Goal: Task Accomplishment & Management: Manage account settings

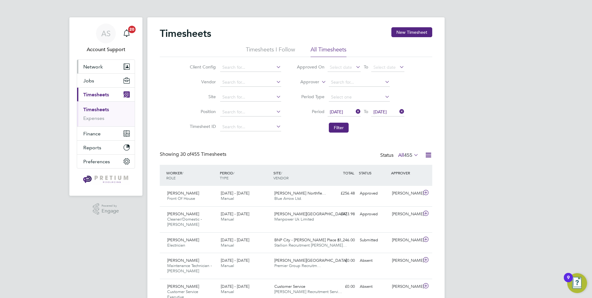
click at [103, 69] on button "Network" at bounding box center [106, 67] width 58 height 14
click at [106, 70] on button "Network" at bounding box center [106, 67] width 58 height 14
click at [104, 30] on span "AS" at bounding box center [105, 33] width 9 height 8
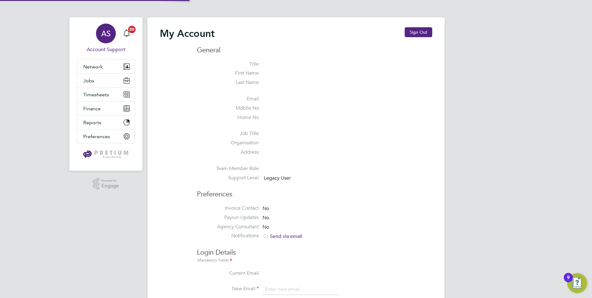
type input "[EMAIL_ADDRESS][DOMAIN_NAME]"
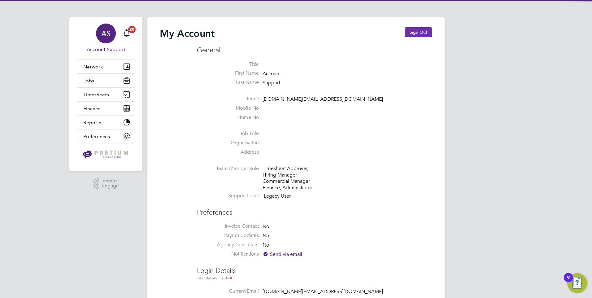
click at [428, 32] on button "Sign Out" at bounding box center [419, 32] width 28 height 10
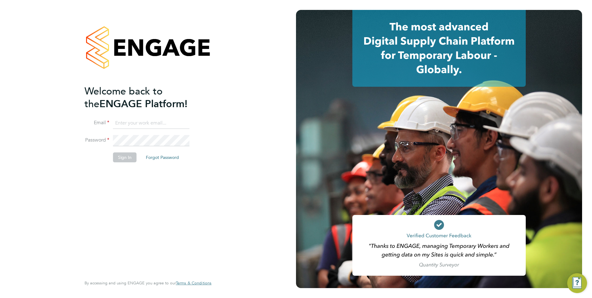
type input "[EMAIL_ADDRESS][DOMAIN_NAME]"
click at [120, 157] on button "Sign In" at bounding box center [125, 157] width 24 height 10
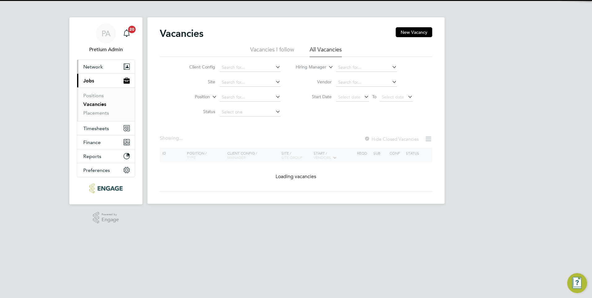
click at [110, 67] on button "Network" at bounding box center [106, 67] width 58 height 14
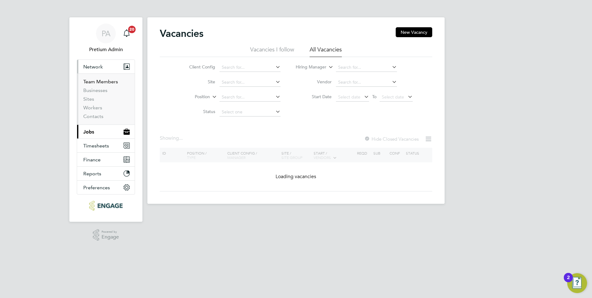
click at [100, 81] on link "Team Members" at bounding box center [100, 82] width 35 height 6
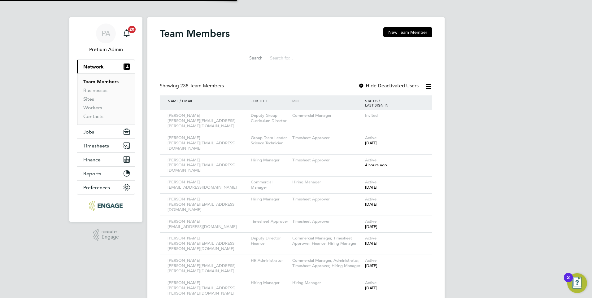
click at [287, 55] on input at bounding box center [312, 58] width 90 height 12
click at [343, 93] on div "Showing 238 Team Members Hide Deactivated Users" at bounding box center [296, 89] width 273 height 13
click at [421, 116] on icon at bounding box center [419, 115] width 6 height 7
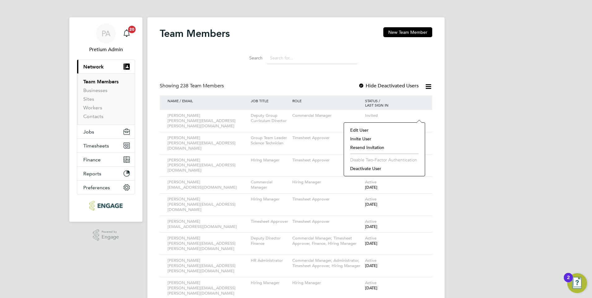
click at [362, 146] on li "Resend Invitation" at bounding box center [384, 147] width 75 height 9
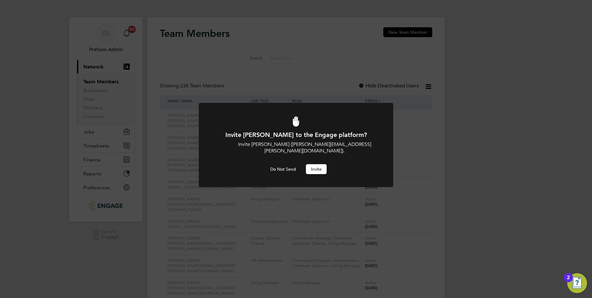
click at [331, 95] on div "Invite Mahnaz Asgari Joorshari to the Engage platform? Invite Mahnaz Asgari Joo…" at bounding box center [296, 149] width 592 height 298
click at [317, 116] on icon at bounding box center [296, 122] width 161 height 32
drag, startPoint x: 325, startPoint y: 84, endPoint x: 291, endPoint y: 184, distance: 105.8
click at [325, 92] on div "Invite Mahnaz Asgari Joorshari to the Engage platform? Invite Mahnaz Asgari Joo…" at bounding box center [296, 149] width 592 height 298
click at [292, 174] on button "Do Not Send" at bounding box center [283, 169] width 36 height 10
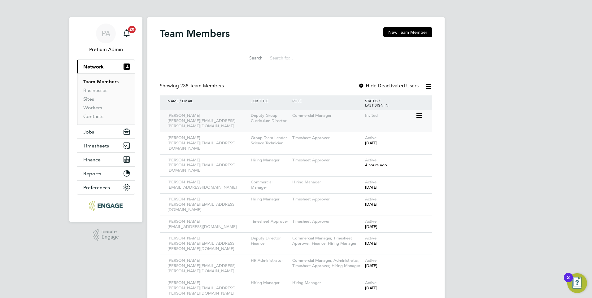
click at [417, 114] on icon at bounding box center [419, 115] width 6 height 7
drag, startPoint x: 367, startPoint y: 128, endPoint x: 361, endPoint y: 129, distance: 6.5
click at [367, 128] on li "Edit User" at bounding box center [384, 130] width 75 height 9
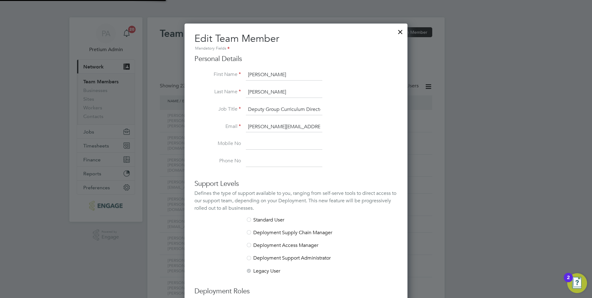
scroll to position [371, 223]
click at [274, 126] on input "mahnaz.asgari@ncclondon.ac.uk" at bounding box center [284, 126] width 77 height 11
paste input "Mahnaz.A"
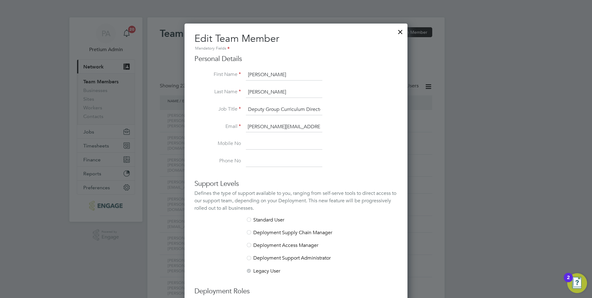
scroll to position [186, 0]
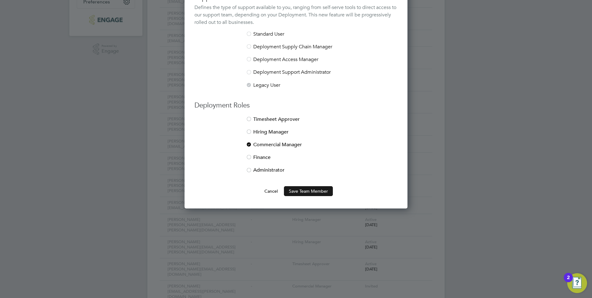
type input "Mahnaz.Asgari@ncclondon.ac.uk"
click at [304, 193] on button "Save Team Member" at bounding box center [308, 191] width 49 height 10
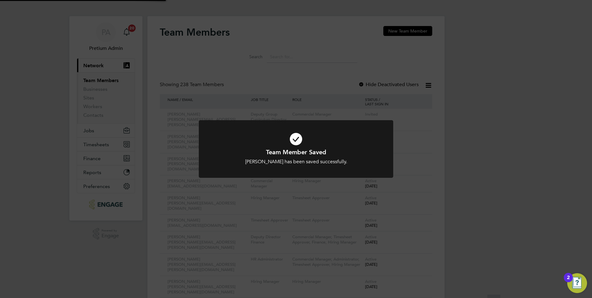
scroll to position [0, 0]
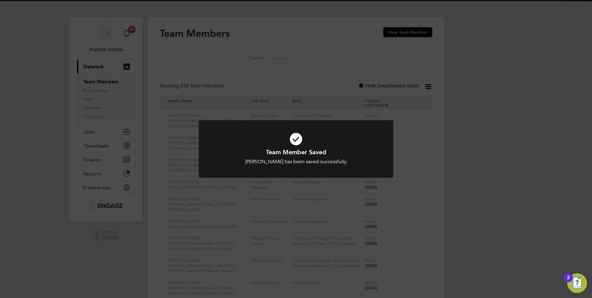
drag, startPoint x: 465, startPoint y: 132, endPoint x: 445, endPoint y: 132, distance: 20.1
click at [465, 132] on div "Team Member Saved Mahnaz Asgari Joorshari has been saved successfully. Cancel O…" at bounding box center [296, 149] width 592 height 298
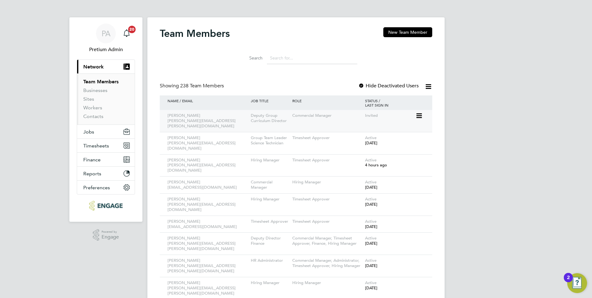
click at [421, 112] on icon at bounding box center [419, 115] width 6 height 7
click at [370, 147] on li "Resend Invitation" at bounding box center [384, 147] width 75 height 9
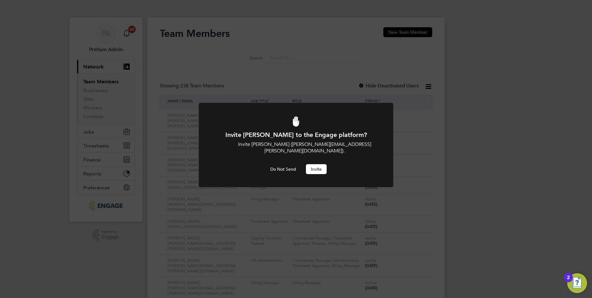
click at [314, 174] on button "Invite" at bounding box center [316, 169] width 21 height 10
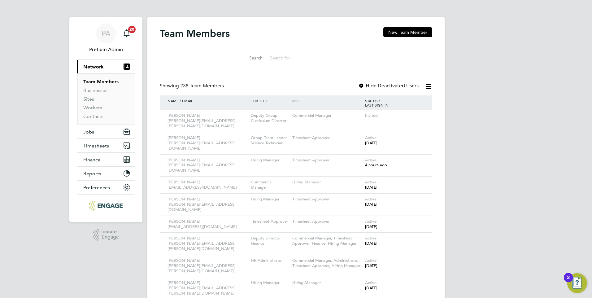
drag, startPoint x: 106, startPoint y: 31, endPoint x: 142, endPoint y: 30, distance: 35.9
click at [106, 31] on span "PA" at bounding box center [106, 33] width 9 height 8
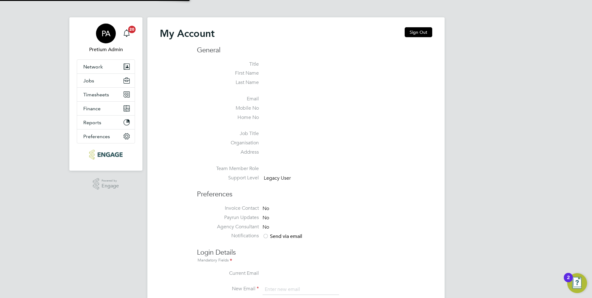
type input "G4S@pretiumresourcing.co.uk"
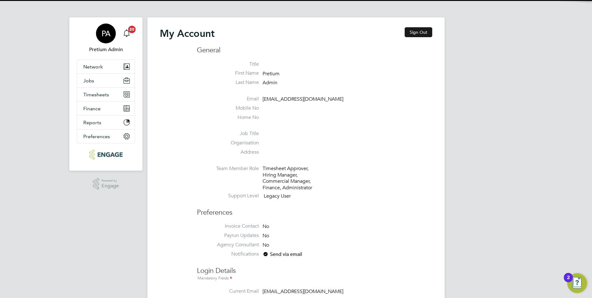
click at [416, 34] on button "Sign Out" at bounding box center [419, 32] width 28 height 10
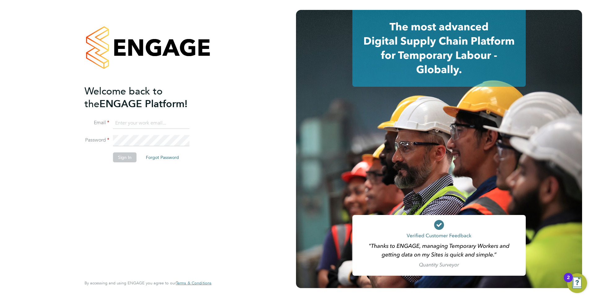
type input "G4S@pretiumresourcing.co.uk"
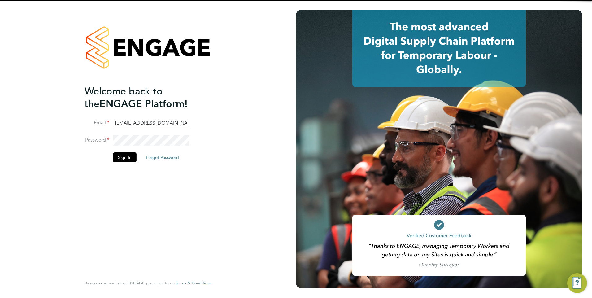
click at [140, 124] on input "G4S@pretiumresourcing.co.uk" at bounding box center [151, 123] width 77 height 11
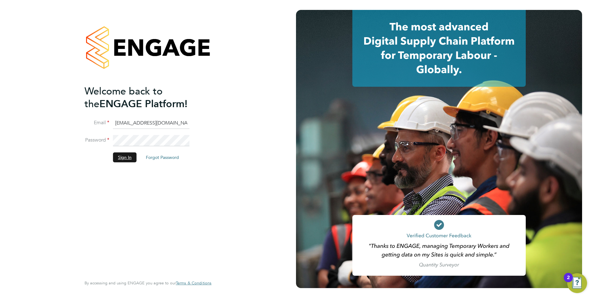
click at [116, 160] on button "Sign In" at bounding box center [125, 157] width 24 height 10
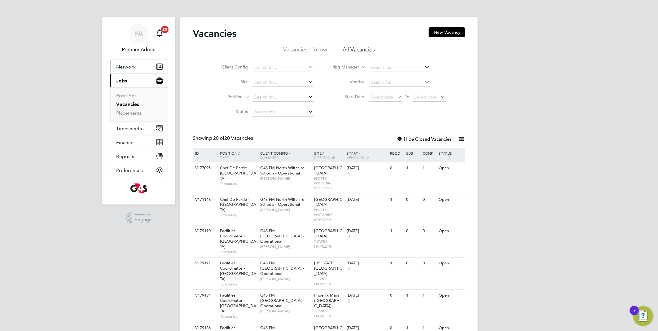
click at [143, 67] on button "Network" at bounding box center [139, 67] width 58 height 14
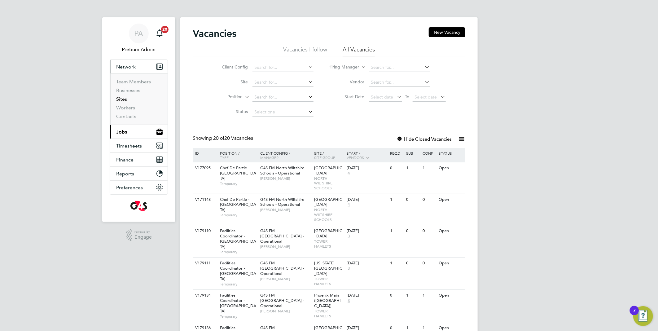
click at [120, 99] on link "Sites" at bounding box center [121, 99] width 11 height 6
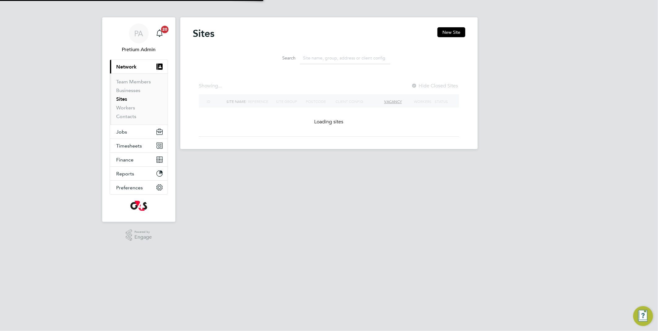
click at [352, 60] on input at bounding box center [345, 58] width 90 height 12
paste input "G4S FM Tower Hamlets - Operational"
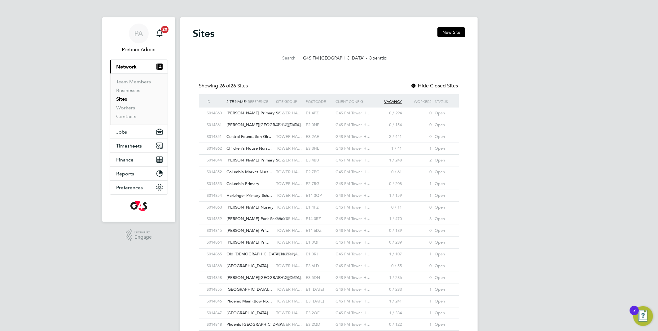
type input "G4S FM Tower Hamlets - Operational"
click at [310, 115] on div "E1 4PZ" at bounding box center [319, 112] width 30 height 11
click at [142, 132] on button "Jobs" at bounding box center [139, 132] width 58 height 14
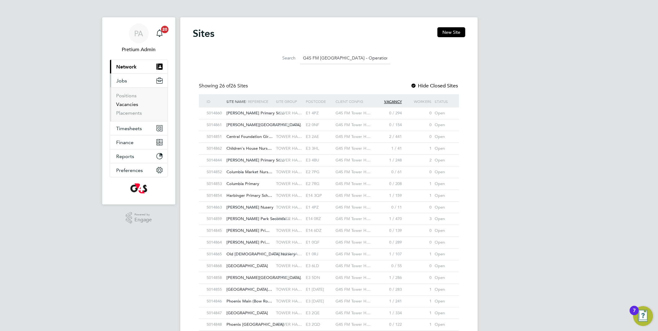
click at [132, 106] on link "Vacancies" at bounding box center [127, 104] width 22 height 6
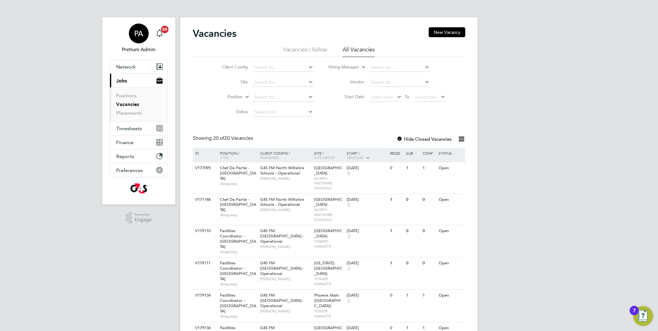
click at [137, 39] on div "PA" at bounding box center [139, 34] width 20 height 20
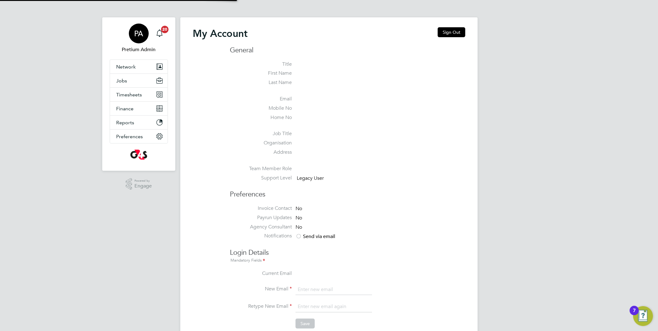
type input "g4scash@pretiumresourcing.co.uk"
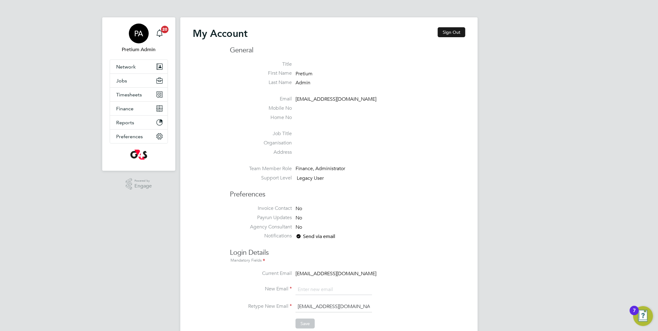
click at [453, 37] on button "Sign Out" at bounding box center [452, 32] width 28 height 10
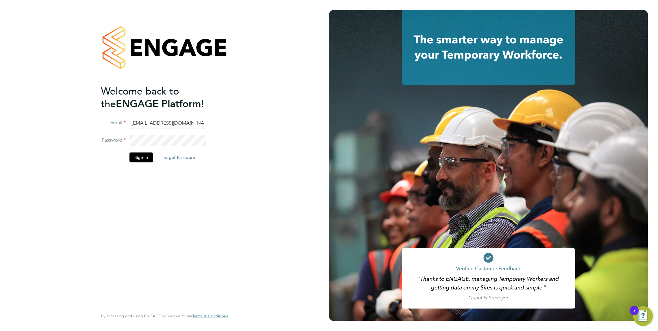
click at [149, 126] on input "g4scash@pretiumresourcing.co.uk" at bounding box center [167, 123] width 77 height 11
type input "account.support@pretiumresourcing.co.uk"
click at [142, 159] on button "Sign In" at bounding box center [141, 157] width 24 height 10
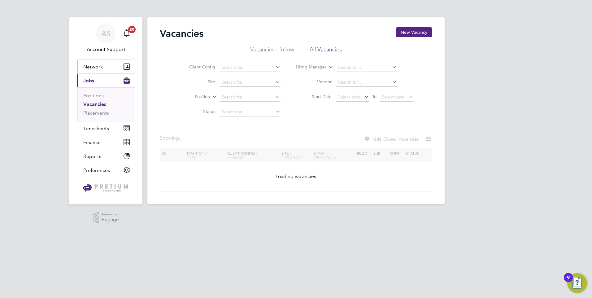
click at [103, 68] on button "Network" at bounding box center [106, 67] width 58 height 14
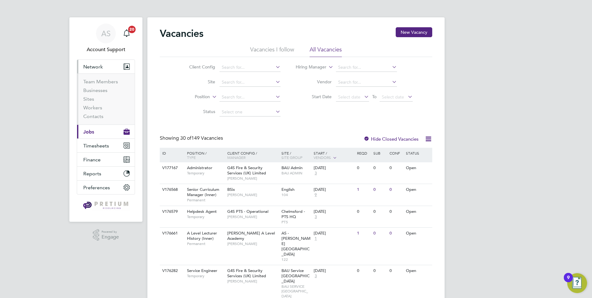
click at [96, 94] on li "Businesses" at bounding box center [106, 91] width 46 height 9
click at [99, 90] on link "Businesses" at bounding box center [95, 90] width 24 height 6
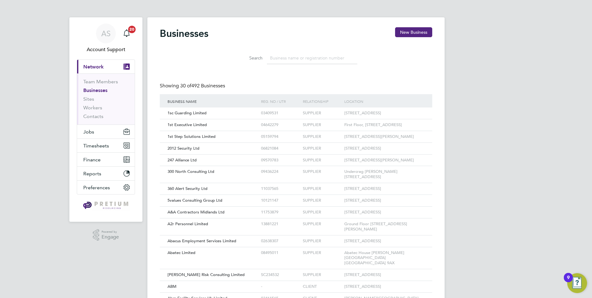
click at [310, 60] on input at bounding box center [312, 58] width 90 height 12
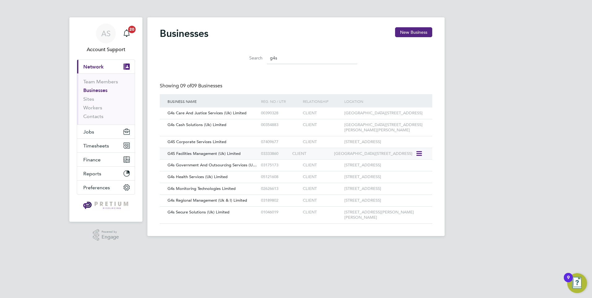
type input "g4s"
click at [214, 160] on div "G4S Facilities Management (Uk) Limited 03333860 CLIENT 5th Floor Southside 105 …" at bounding box center [296, 154] width 273 height 12
click at [252, 155] on div "G4S Facilities Management (Uk) Limited" at bounding box center [213, 153] width 94 height 11
click at [91, 132] on span "Jobs" at bounding box center [88, 132] width 11 height 6
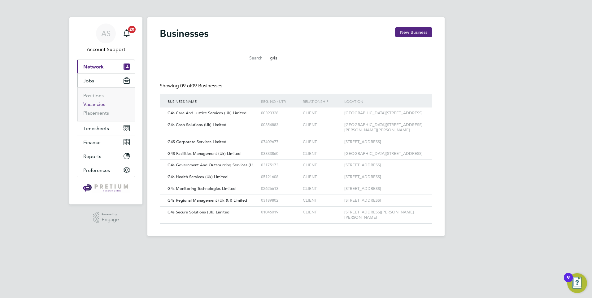
click at [98, 103] on link "Vacancies" at bounding box center [94, 104] width 22 height 6
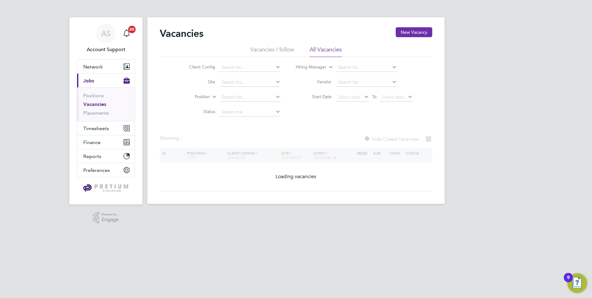
click at [425, 31] on button "New Vacancy" at bounding box center [414, 32] width 37 height 10
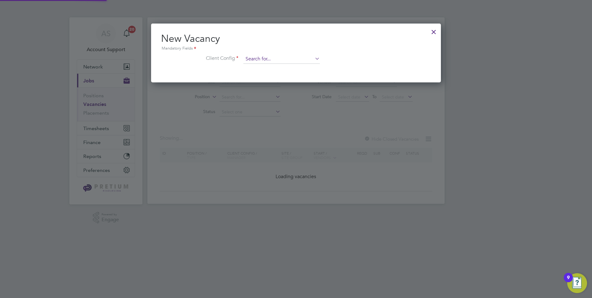
scroll to position [59, 290]
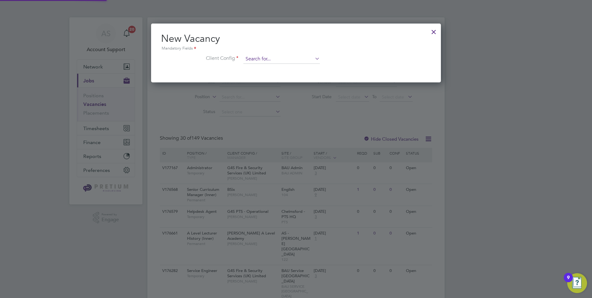
click at [256, 58] on input at bounding box center [281, 59] width 77 height 9
click at [299, 69] on li "G4S FM To wer Hamlets - Non Operational" at bounding box center [286, 68] width 87 height 8
type input "G4S FM Tower Hamlets - Non Operational"
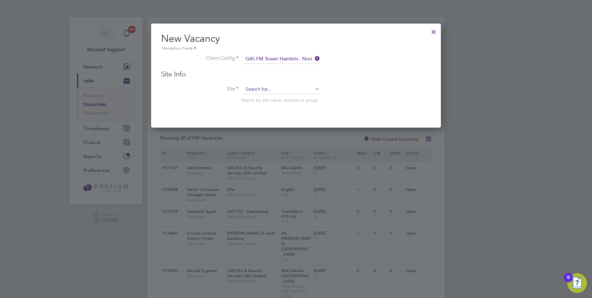
click at [291, 88] on input at bounding box center [281, 89] width 77 height 9
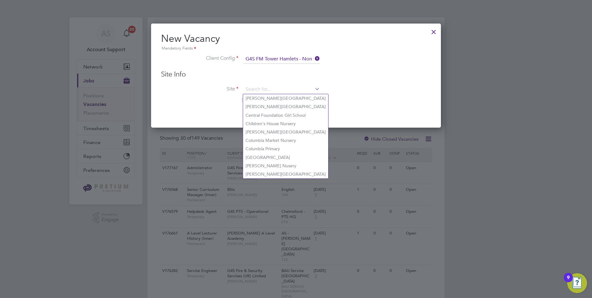
click at [272, 116] on li "Central Foundation Girl School" at bounding box center [285, 115] width 85 height 8
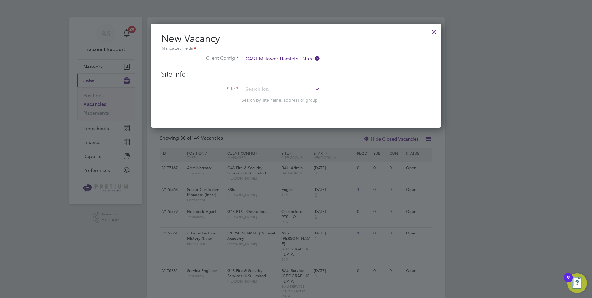
type input "Central Foundation Girl School"
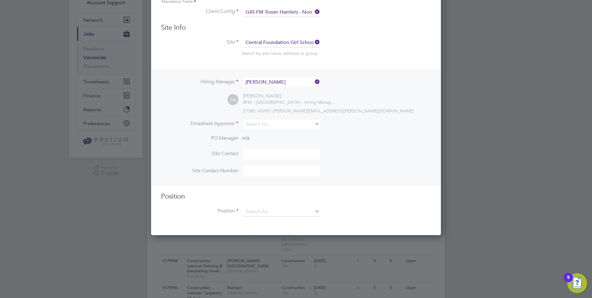
scroll to position [31, 0]
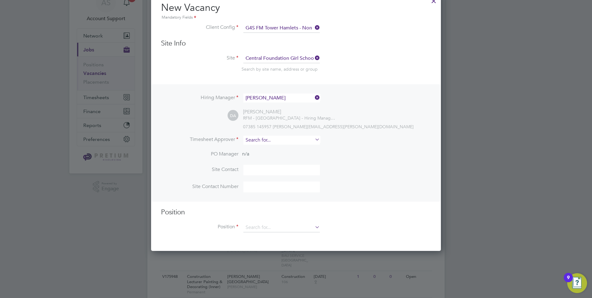
click at [285, 143] on input at bounding box center [281, 140] width 77 height 9
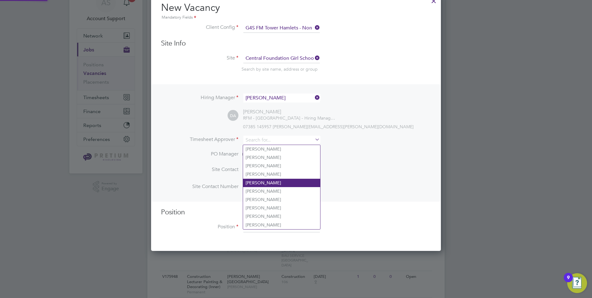
click at [278, 182] on li "Alice Collier" at bounding box center [281, 183] width 77 height 8
type input "Alice Collier"
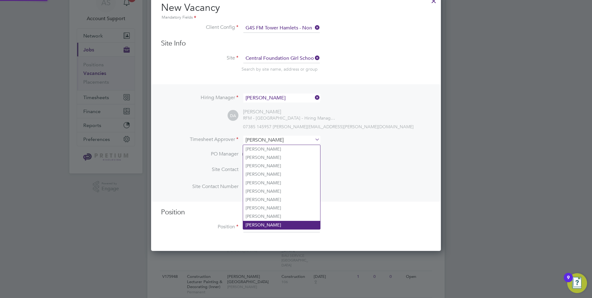
scroll to position [286, 290]
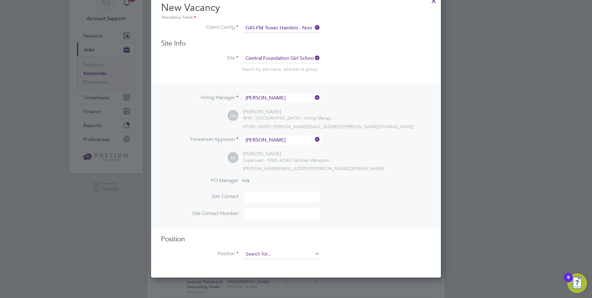
click at [274, 253] on input at bounding box center [281, 254] width 77 height 9
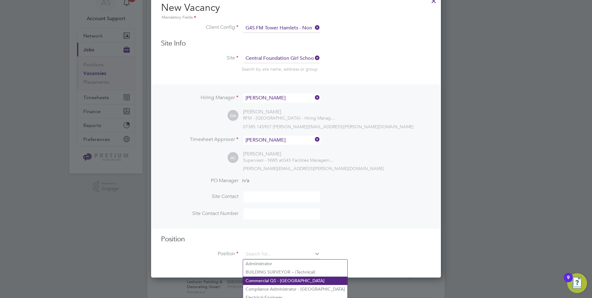
click at [267, 277] on li "Commercial QS - Tower Hamlets" at bounding box center [295, 281] width 104 height 8
type input "Commercial QS - Tower Hamlets"
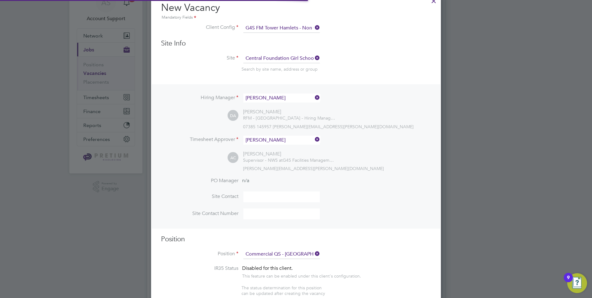
scroll to position [0, 3]
type textarea "**Job Outline:** The successful candidate will have a QS/projects background an…"
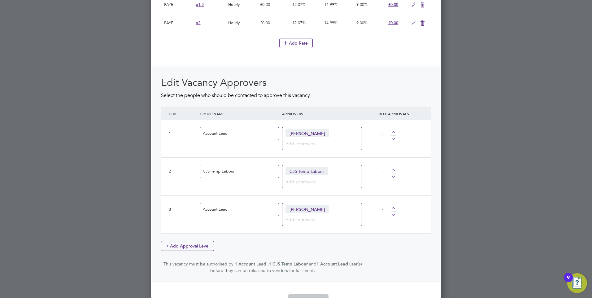
scroll to position [1156, 0]
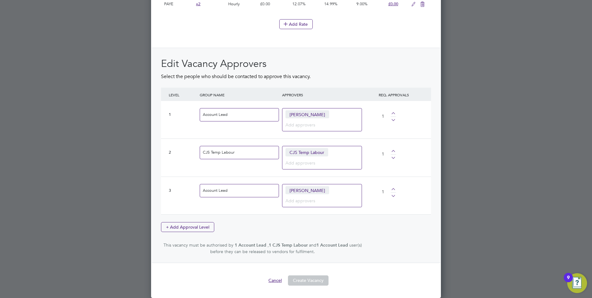
click at [276, 280] on button "Cancel" at bounding box center [275, 280] width 23 height 10
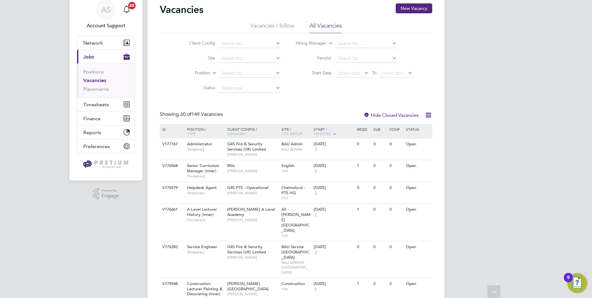
scroll to position [0, 0]
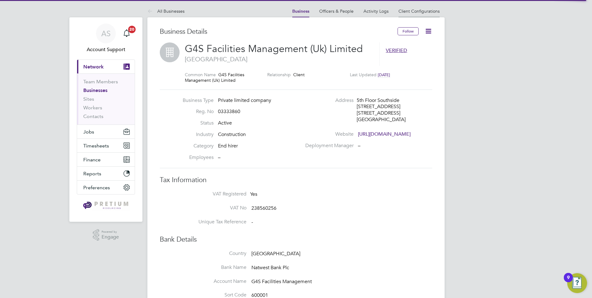
click at [415, 12] on link "Client Configurations" at bounding box center [419, 11] width 41 height 6
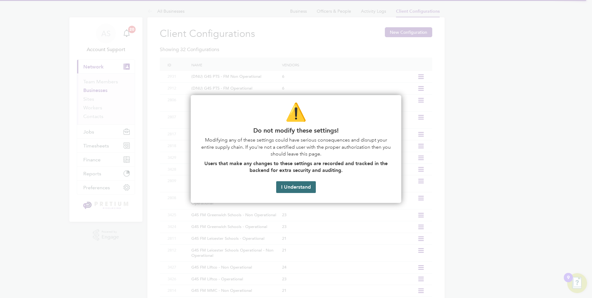
click at [289, 186] on button "I Understand" at bounding box center [296, 187] width 40 height 12
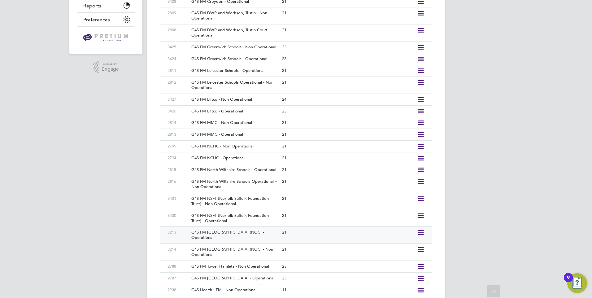
scroll to position [186, 0]
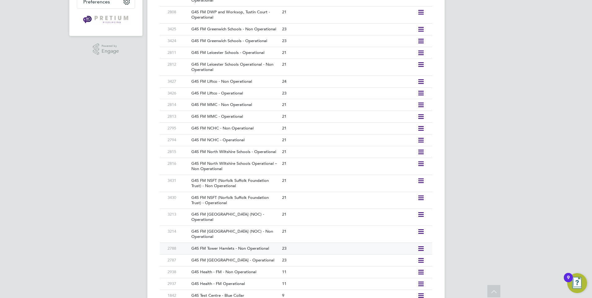
click at [378, 243] on div "23" at bounding box center [348, 248] width 135 height 11
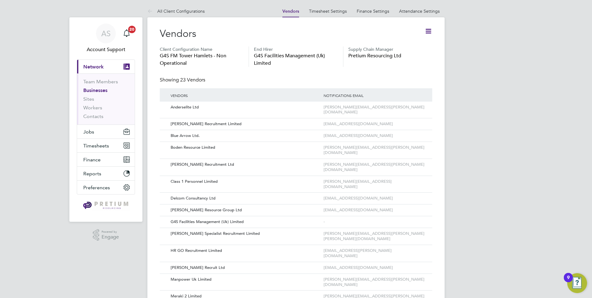
click at [427, 32] on icon at bounding box center [429, 31] width 8 height 8
click at [403, 62] on li "Edit Vacancy Approvers" at bounding box center [403, 63] width 57 height 9
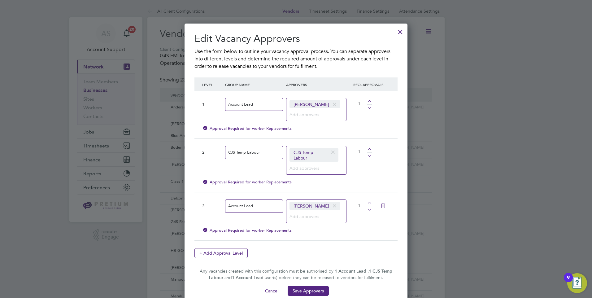
click at [330, 103] on span at bounding box center [334, 105] width 9 height 12
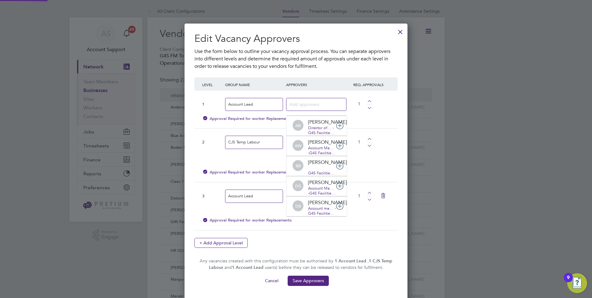
click at [322, 105] on input at bounding box center [314, 104] width 49 height 8
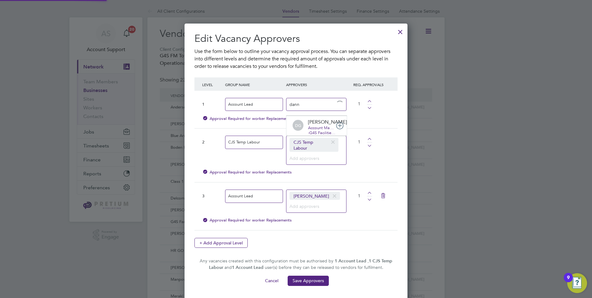
type input "danny"
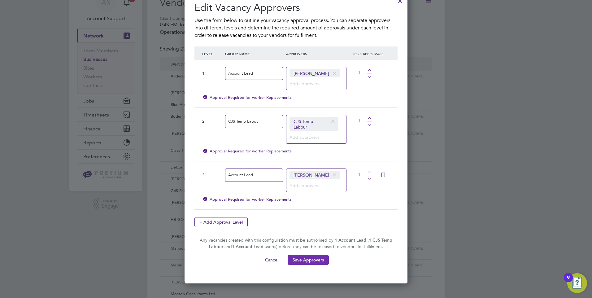
click at [313, 261] on button "Save Approvers" at bounding box center [308, 260] width 41 height 10
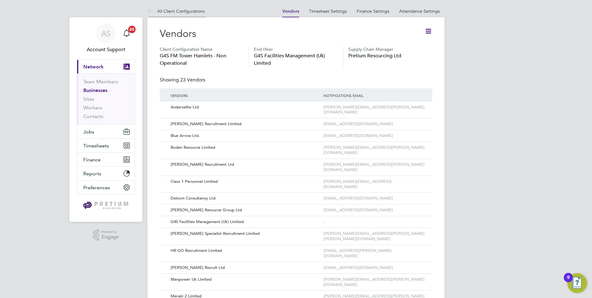
click at [178, 9] on link "All Client Configurations" at bounding box center [175, 11] width 57 height 6
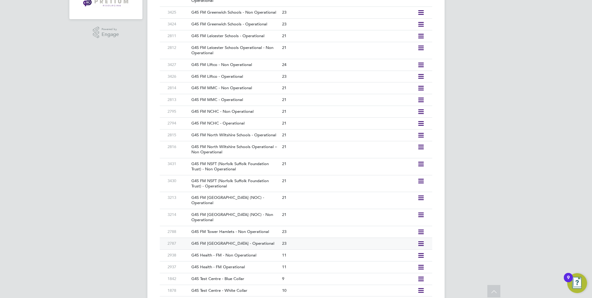
click at [277, 238] on div "G4S FM Tower Hamlets - Operational" at bounding box center [234, 243] width 94 height 11
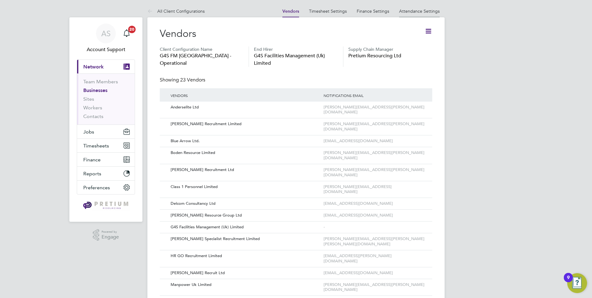
click at [408, 6] on li "Attendance Settings" at bounding box center [419, 11] width 41 height 12
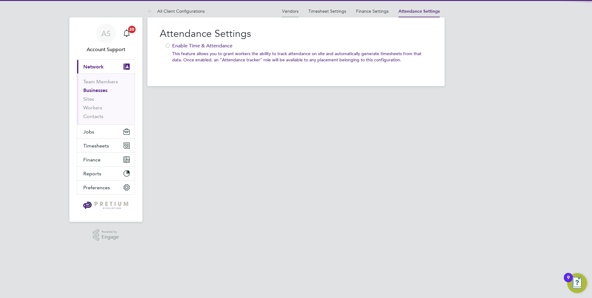
click at [291, 8] on li "Vendors" at bounding box center [290, 11] width 16 height 12
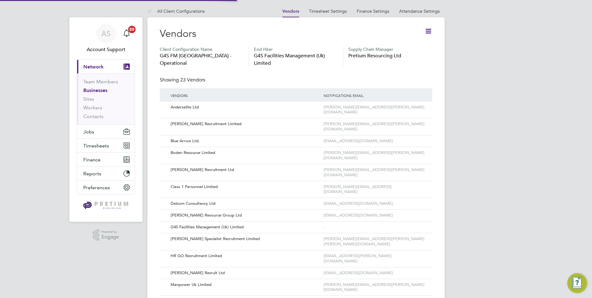
drag, startPoint x: 430, startPoint y: 31, endPoint x: 425, endPoint y: 67, distance: 35.8
click at [430, 31] on icon at bounding box center [429, 31] width 8 height 8
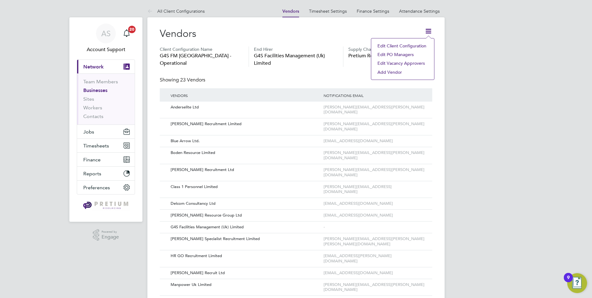
click at [397, 64] on li "Edit Vacancy Approvers" at bounding box center [403, 63] width 57 height 9
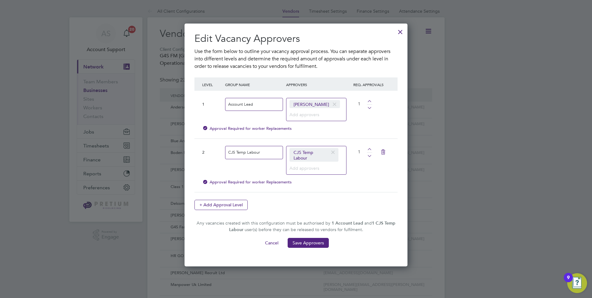
click at [330, 105] on span at bounding box center [334, 105] width 9 height 12
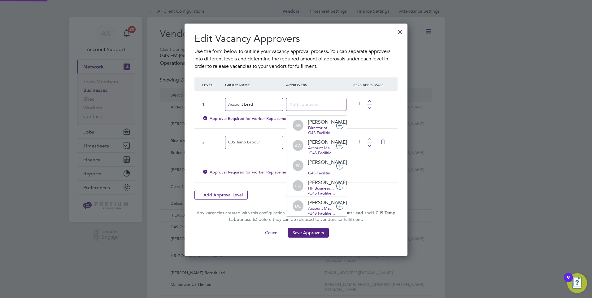
click at [311, 105] on input at bounding box center [314, 104] width 49 height 8
type input "danny"
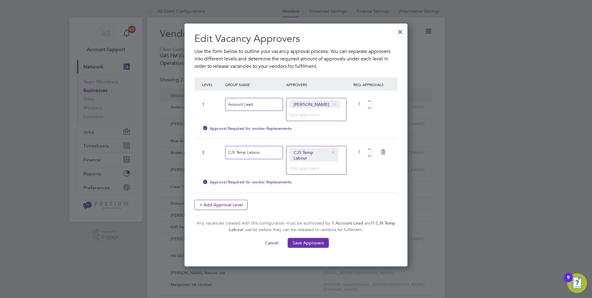
click at [312, 243] on button "Save Approvers" at bounding box center [308, 243] width 41 height 10
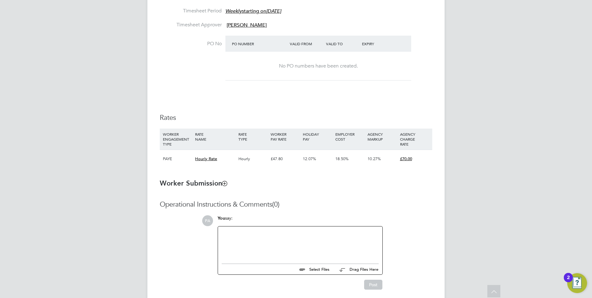
scroll to position [279, 0]
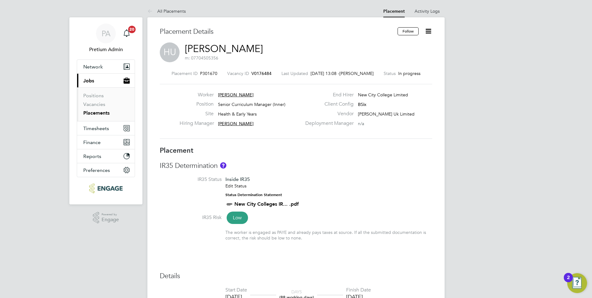
click at [427, 29] on icon at bounding box center [429, 31] width 8 height 8
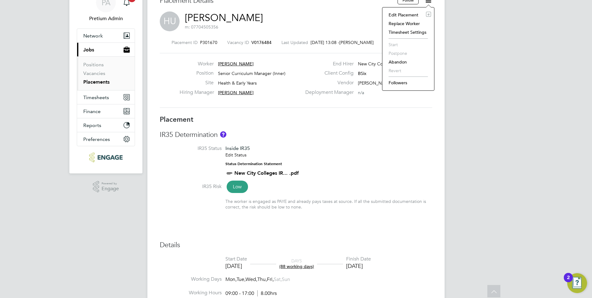
click at [402, 14] on li "Edit Placement e" at bounding box center [409, 15] width 46 height 9
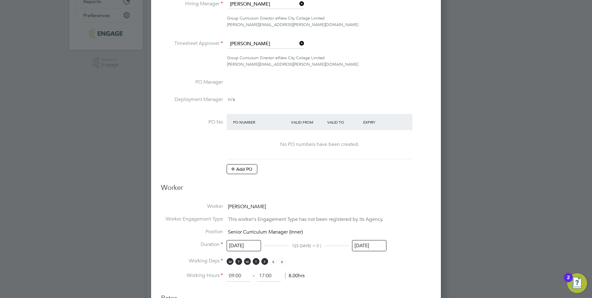
click at [244, 164] on at-purchase-order-table "PO Number Valid From Valid To Expiry No PO numbers have been created. Add PO" at bounding box center [320, 144] width 186 height 60
click at [242, 173] on li "PO No PO Number Valid From Valid To Expiry No PO numbers have been created. Add…" at bounding box center [296, 147] width 270 height 67
drag, startPoint x: 242, startPoint y: 173, endPoint x: 237, endPoint y: 168, distance: 7.4
click at [237, 168] on button "Add PO" at bounding box center [242, 169] width 31 height 10
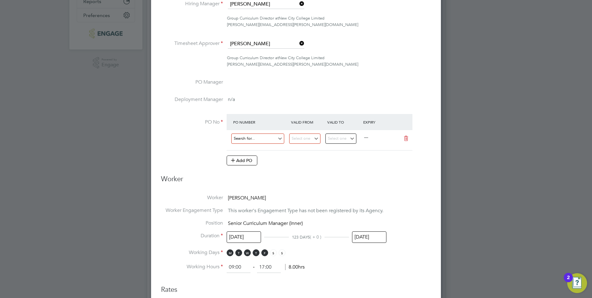
click at [248, 141] on input at bounding box center [257, 139] width 53 height 10
click at [253, 154] on li "05950398" at bounding box center [258, 156] width 54 height 8
type input "[DATE]"
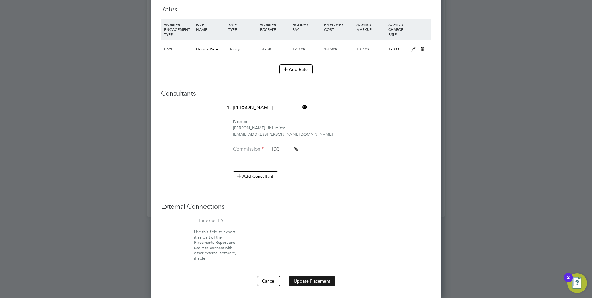
click at [307, 279] on button "Update Placement" at bounding box center [312, 281] width 46 height 10
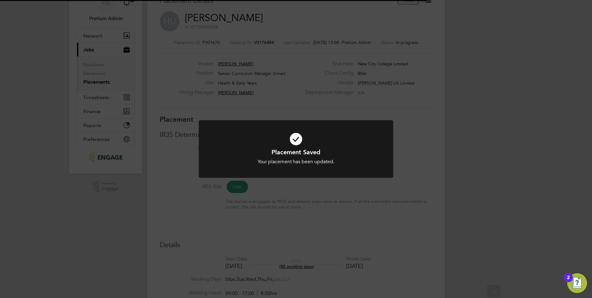
click at [284, 50] on div "Placement Saved Your placement has been updated. Cancel Okay" at bounding box center [296, 149] width 592 height 298
